Goal: Check status: Check status

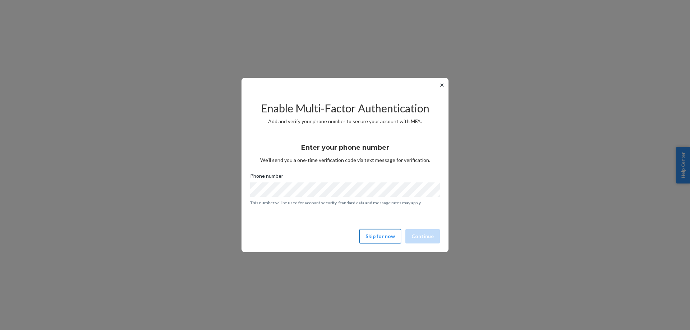
click at [383, 237] on button "Skip for now" at bounding box center [380, 236] width 42 height 14
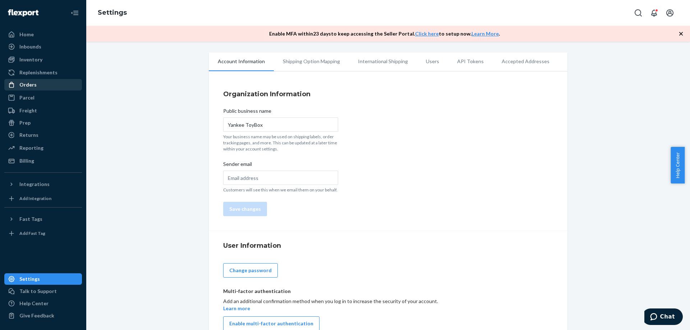
click at [27, 82] on div "Orders" at bounding box center [27, 84] width 17 height 7
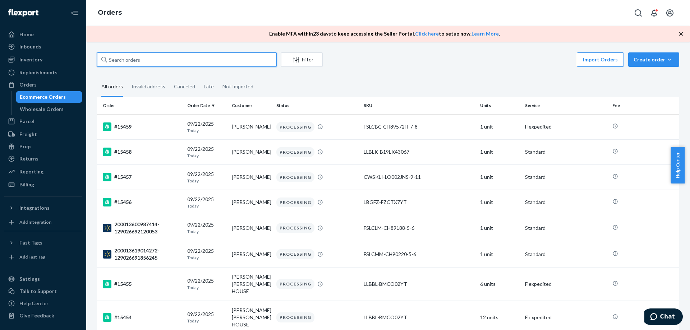
click at [122, 60] on input "text" at bounding box center [187, 59] width 180 height 14
paste input "CBTPBC-BCB018LS-2T"
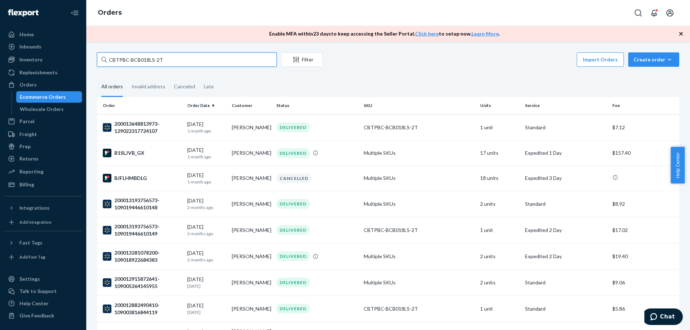
click at [171, 60] on input "CBTPBC-BCB018LS-2T" at bounding box center [187, 59] width 180 height 14
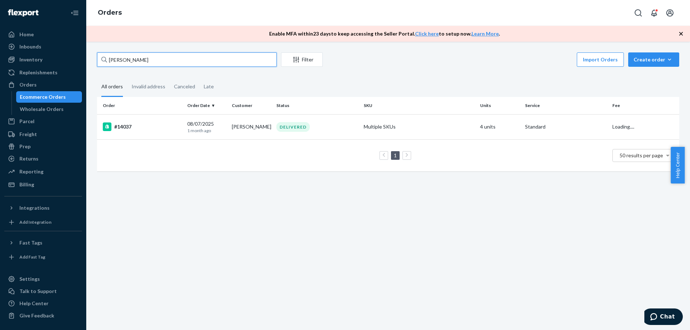
type input "[PERSON_NAME]"
click at [126, 127] on div "#14037" at bounding box center [142, 126] width 79 height 9
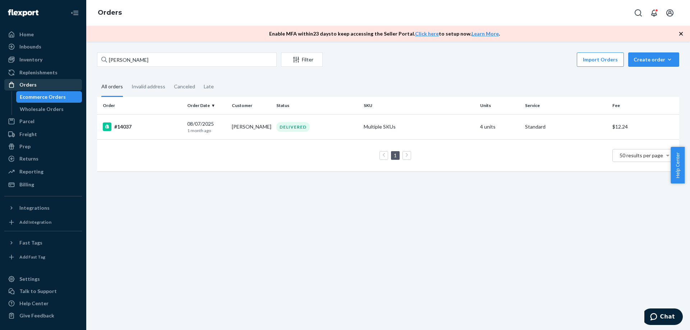
click at [28, 81] on div "Orders" at bounding box center [27, 84] width 17 height 7
click at [34, 31] on div "Home" at bounding box center [43, 34] width 76 height 10
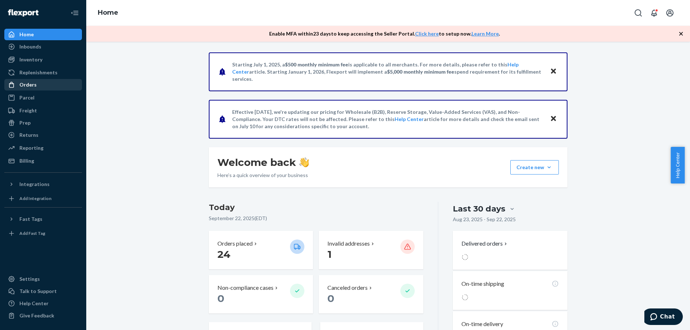
click at [25, 82] on div "Orders" at bounding box center [27, 84] width 17 height 7
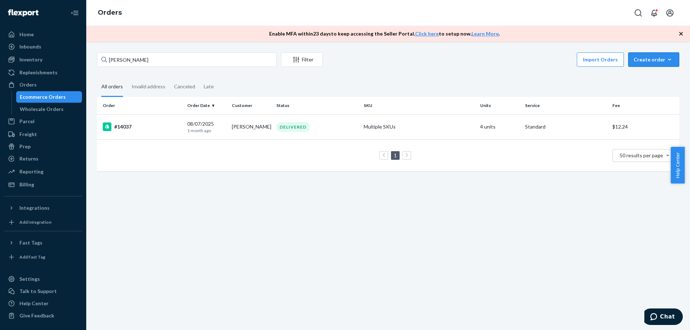
click at [648, 58] on div "Create order" at bounding box center [653, 59] width 40 height 7
click at [514, 53] on div "Import Orders Create order Ecommerce order Removal order" at bounding box center [503, 60] width 352 height 16
click at [26, 32] on div "Home" at bounding box center [26, 34] width 14 height 7
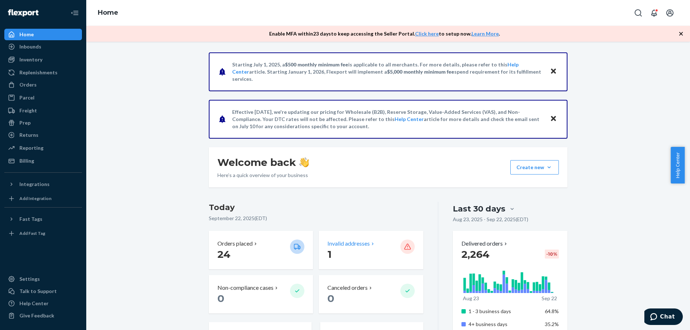
click at [336, 244] on p "Invalid addresses" at bounding box center [348, 244] width 42 height 8
